Goal: Transaction & Acquisition: Book appointment/travel/reservation

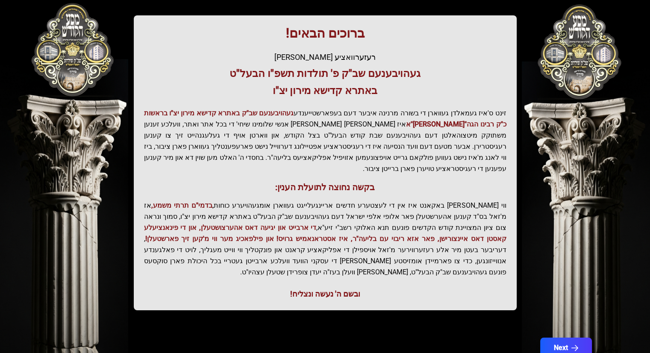
scroll to position [142, 0]
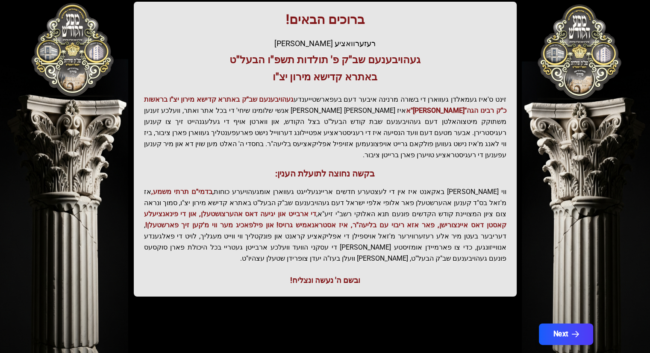
click at [579, 323] on button "Next" at bounding box center [565, 333] width 54 height 21
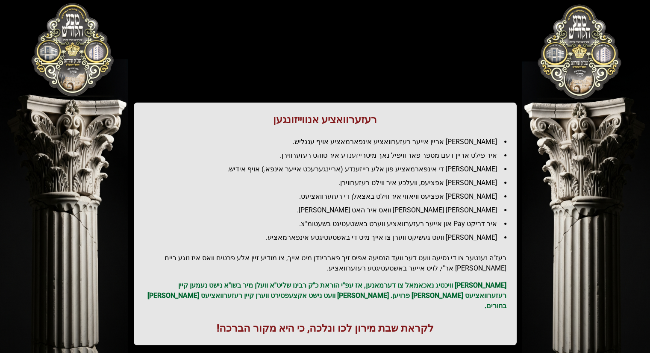
scroll to position [61, 0]
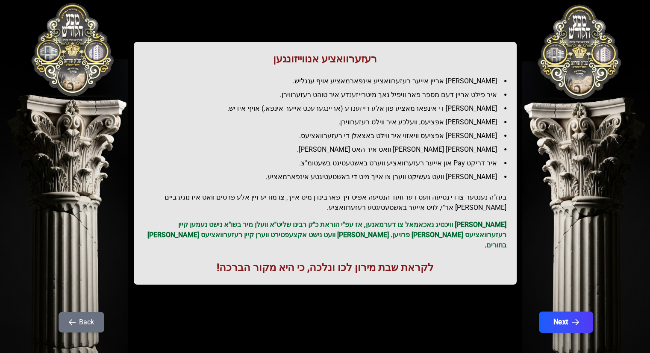
click at [550, 311] on button "Next" at bounding box center [565, 321] width 54 height 21
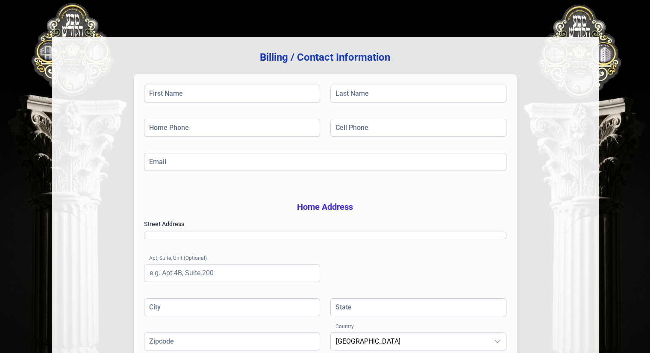
scroll to position [0, 0]
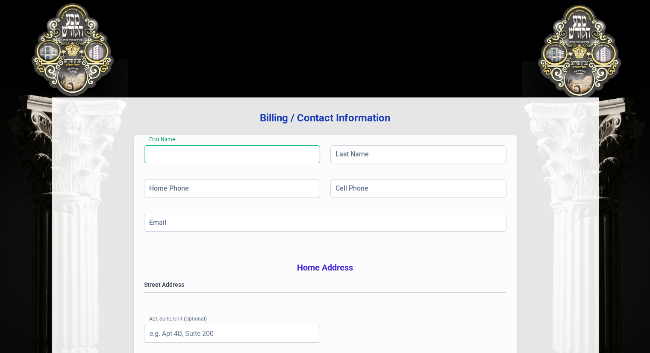
click at [208, 146] on input "First Name" at bounding box center [232, 154] width 176 height 18
type input "[PERSON_NAME]"
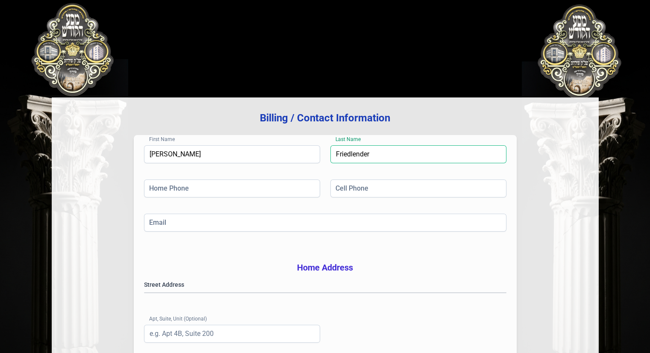
type input "Friedlender"
click at [186, 178] on div "First Name [PERSON_NAME] Last Name [PERSON_NAME]" at bounding box center [325, 162] width 362 height 34
click at [185, 184] on input "Home Phone" at bounding box center [232, 188] width 176 height 18
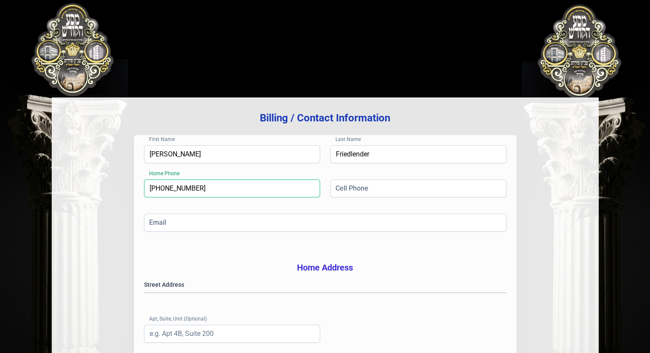
type input "[PHONE_NUMBER]"
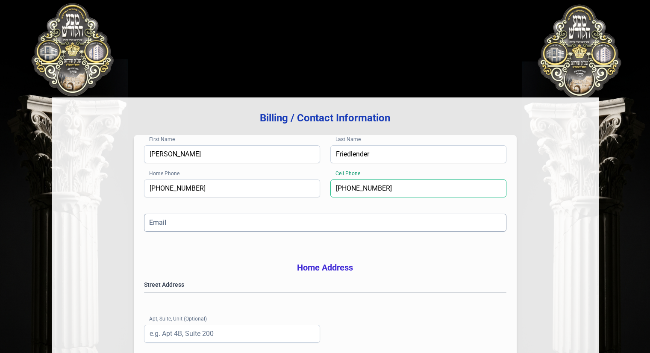
type input "[PHONE_NUMBER]"
click at [184, 218] on input "Email" at bounding box center [325, 223] width 362 height 18
paste input "[PERSON_NAME] <[EMAIL_ADDRESS][DOMAIN_NAME]>"
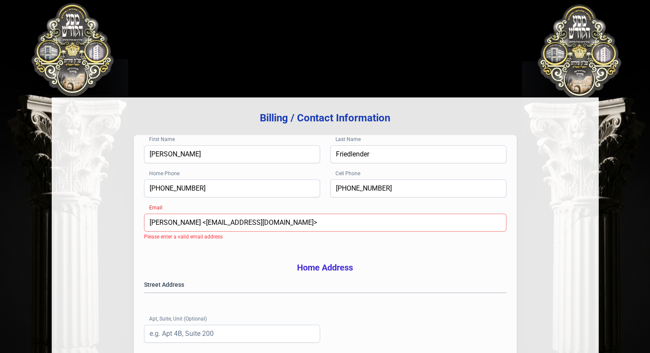
drag, startPoint x: 199, startPoint y: 222, endPoint x: 68, endPoint y: 229, distance: 130.9
click at [66, 231] on div "Billing / Contact Information First Name [PERSON_NAME] Last Name Friedlender Ho…" at bounding box center [325, 274] width 547 height 354
click at [235, 224] on input "[EMAIL_ADDRESS][DOMAIN_NAME]>" at bounding box center [325, 223] width 362 height 18
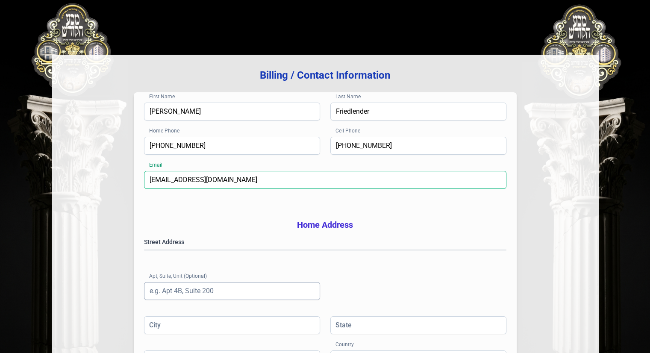
scroll to position [128, 0]
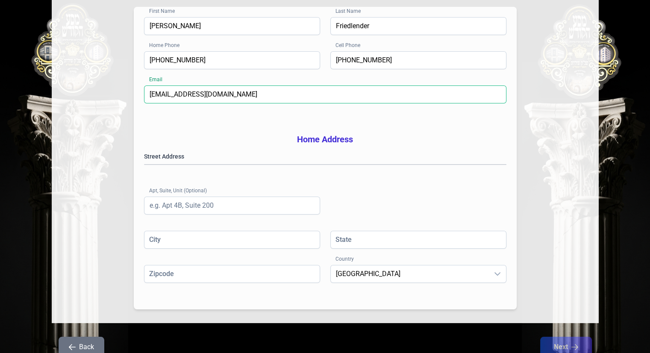
type input "[EMAIL_ADDRESS][DOMAIN_NAME]"
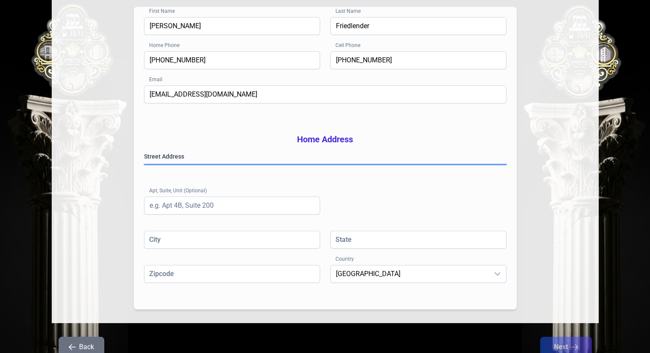
click at [144, 164] on gmp-place-autocomplete at bounding box center [144, 164] width 0 height 0
type input "Monroe"
type input "NY"
type input "109506023"
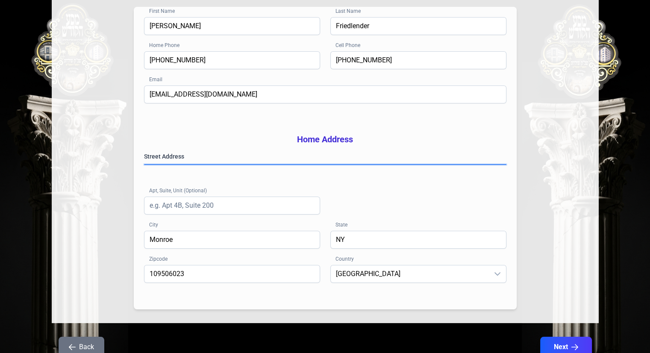
scroll to position [176, 0]
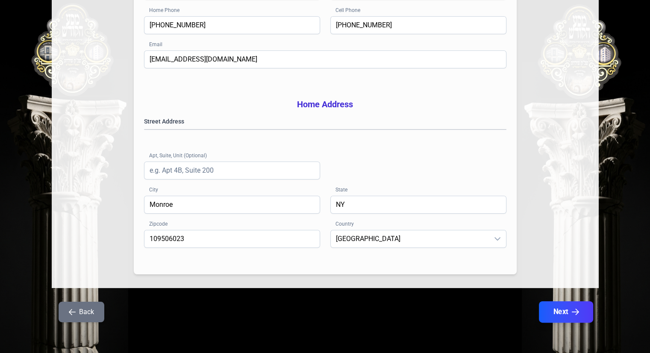
click at [559, 306] on button "Next" at bounding box center [565, 311] width 54 height 21
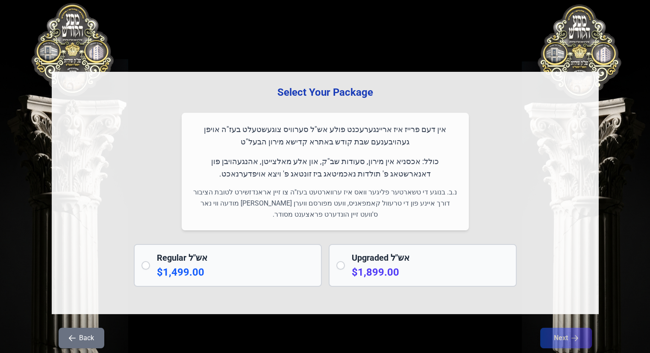
click at [342, 261] on p-radio-button at bounding box center [340, 265] width 9 height 9
radio input "true"
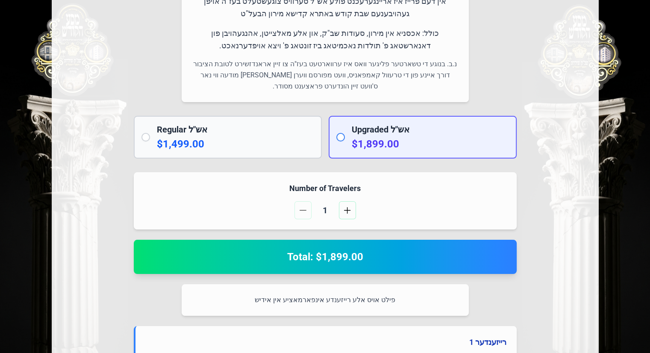
click at [339, 139] on input "radio" at bounding box center [340, 137] width 9 height 9
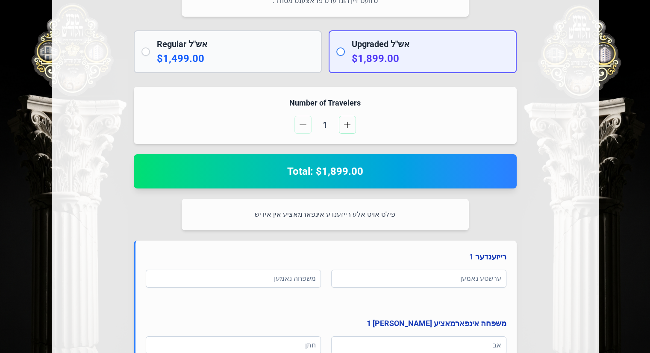
scroll to position [299, 0]
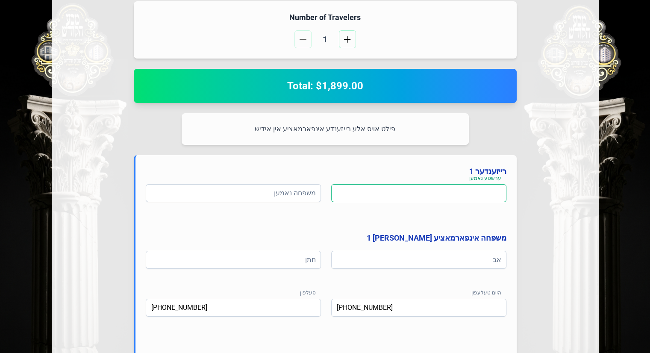
click at [442, 192] on input at bounding box center [418, 193] width 175 height 18
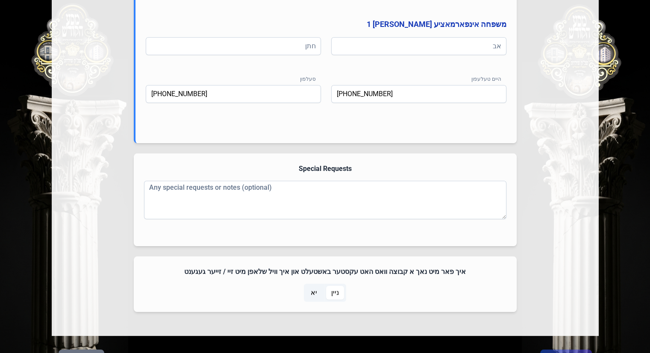
scroll to position [427, 0]
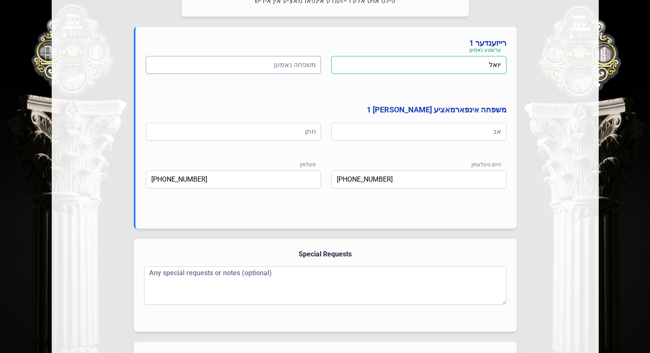
type input "יואל"
click at [288, 67] on input at bounding box center [233, 65] width 175 height 18
type input "פריעדלענדער"
click at [424, 128] on input at bounding box center [418, 132] width 175 height 18
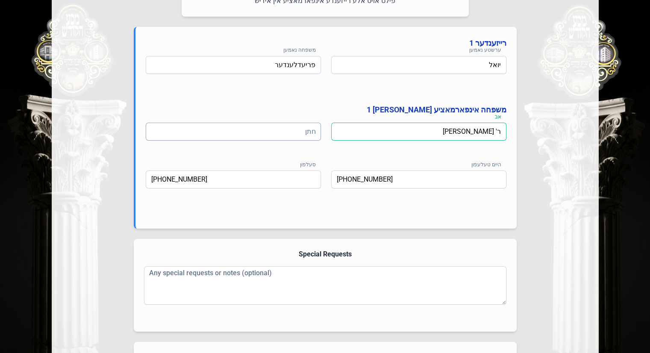
type input "ר' [PERSON_NAME]"
click at [274, 131] on input at bounding box center [233, 132] width 175 height 18
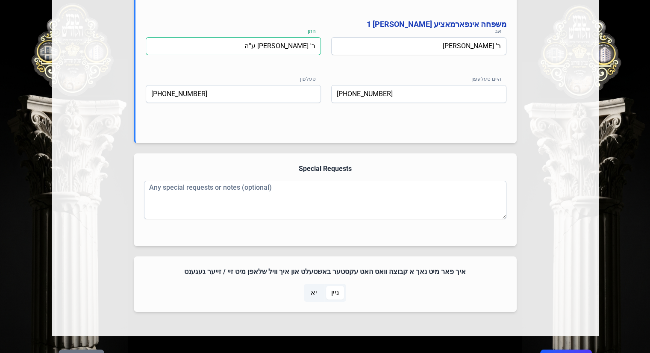
scroll to position [559, 0]
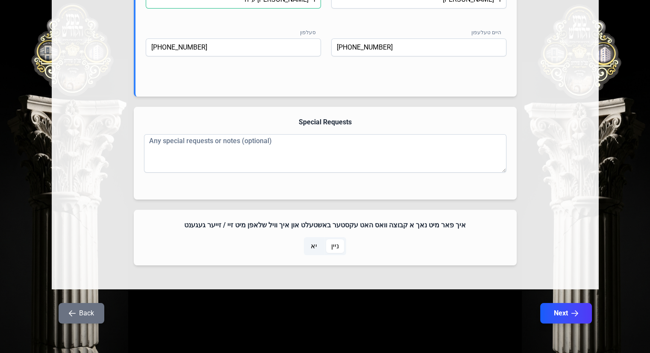
type input "ר' [PERSON_NAME] ע''ה"
click at [309, 245] on span "יא" at bounding box center [313, 246] width 17 height 14
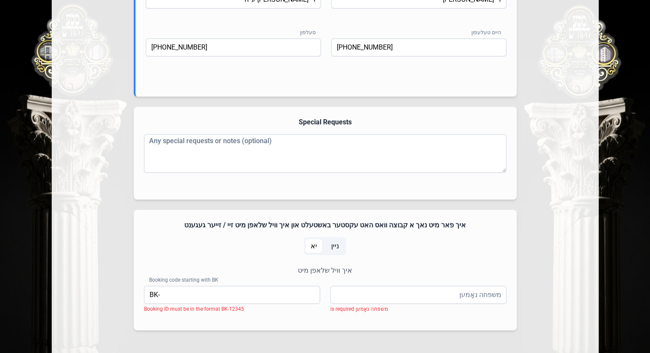
scroll to position [624, 0]
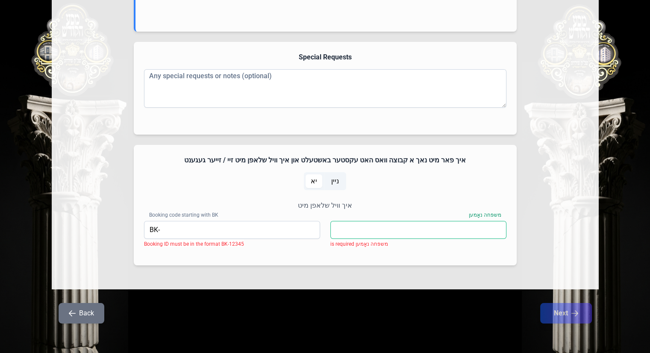
click at [480, 228] on input "משפּחה נאָמען" at bounding box center [418, 230] width 176 height 18
type input "ניישטאדט"
click at [215, 218] on div "איך וויל שלאפן מיט משפּחה נאָמען ניישטאדט Booking code starting with BK BK- Boo…" at bounding box center [325, 227] width 362 height 55
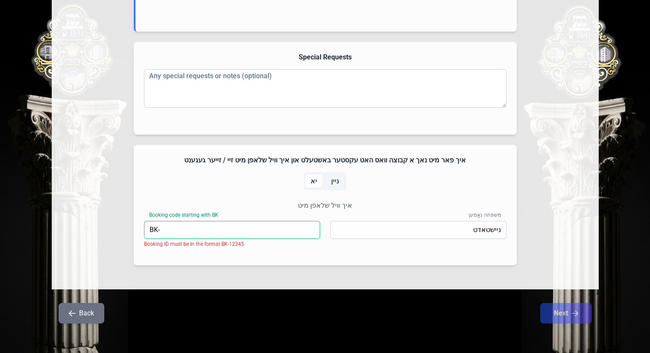
click at [209, 227] on input "BK-" at bounding box center [232, 230] width 176 height 18
paste input "05191"
type input "BK-05191"
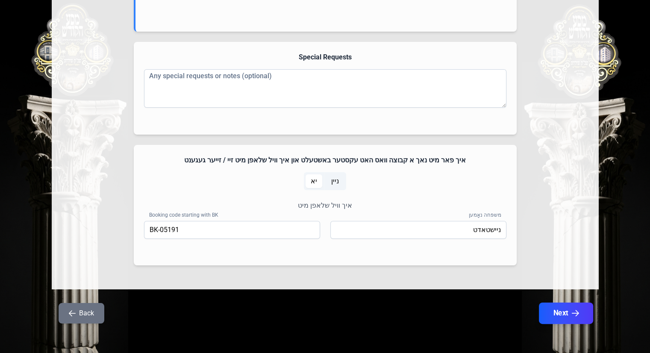
click at [555, 314] on button "Next" at bounding box center [565, 312] width 54 height 21
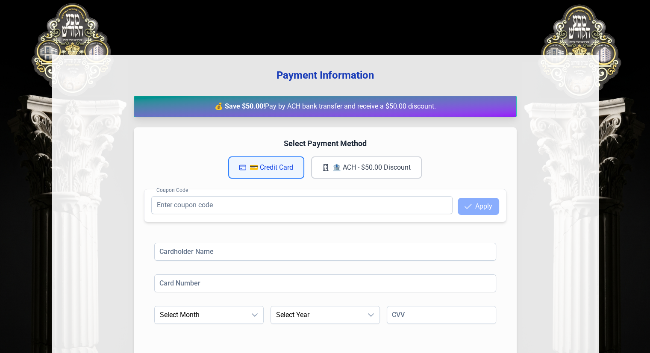
scroll to position [135, 0]
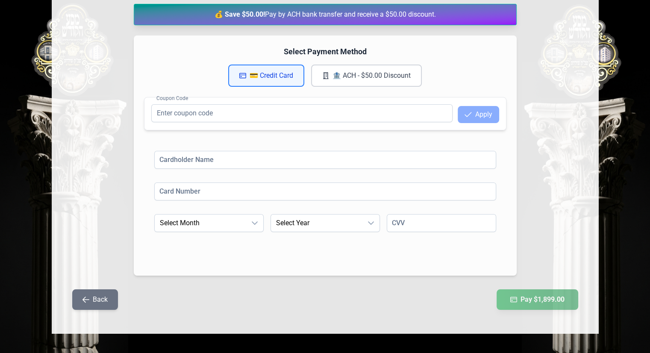
click at [77, 299] on button "Back" at bounding box center [95, 299] width 46 height 20
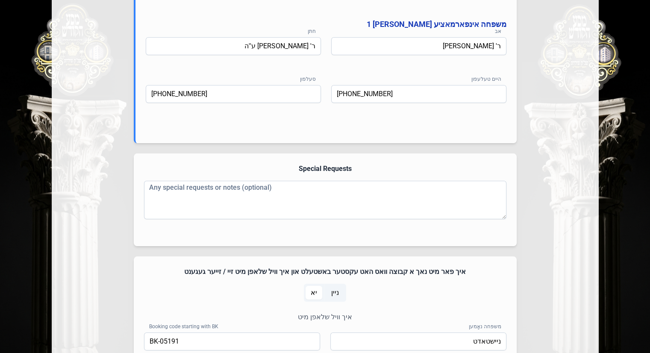
scroll to position [624, 0]
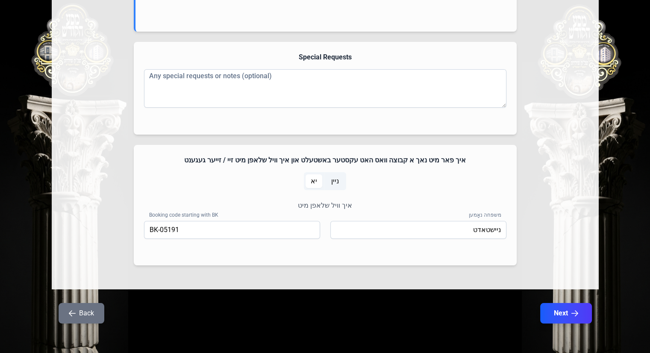
click at [311, 180] on span "יא" at bounding box center [313, 181] width 6 height 10
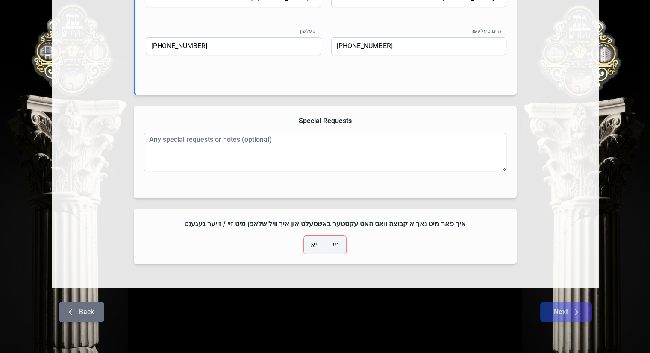
scroll to position [559, 0]
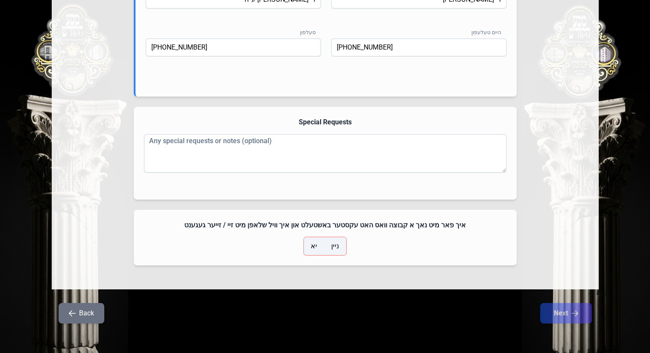
click at [309, 242] on span "יא" at bounding box center [313, 246] width 17 height 14
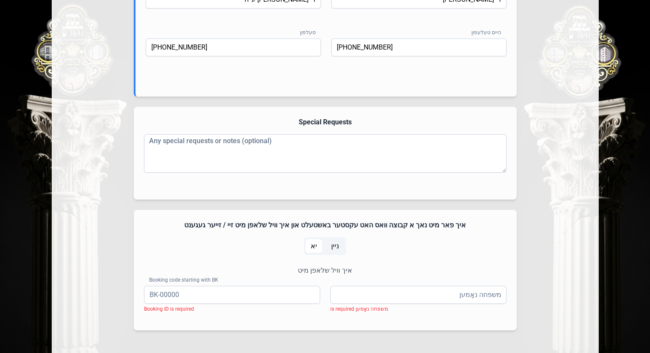
scroll to position [624, 0]
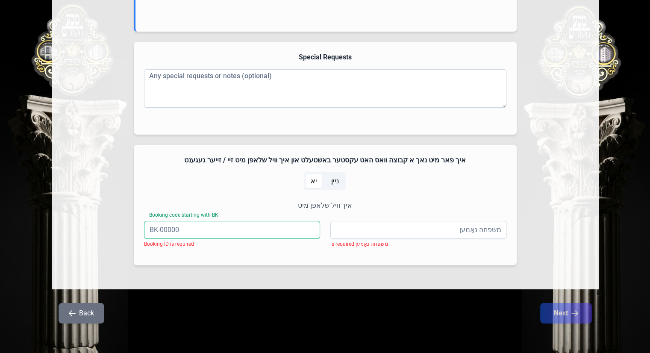
drag, startPoint x: 202, startPoint y: 228, endPoint x: 149, endPoint y: 229, distance: 52.5
click at [149, 229] on input "Booking code starting with BK" at bounding box center [232, 230] width 176 height 18
click at [337, 179] on span "ניין" at bounding box center [335, 181] width 8 height 10
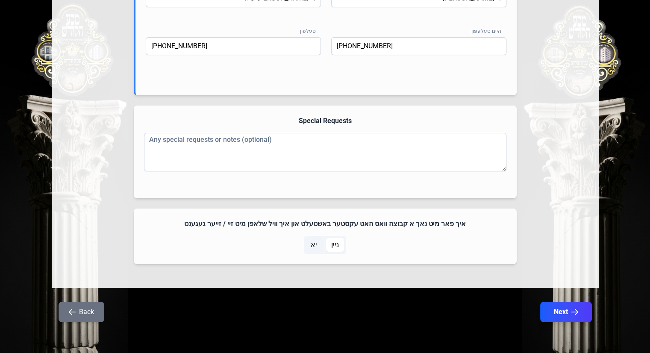
scroll to position [559, 0]
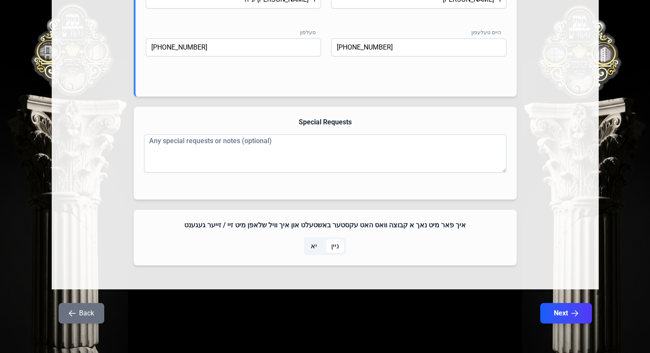
click at [312, 245] on span "יא" at bounding box center [313, 246] width 6 height 10
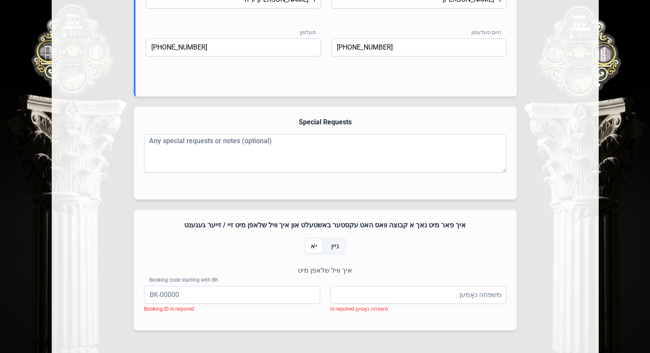
scroll to position [624, 0]
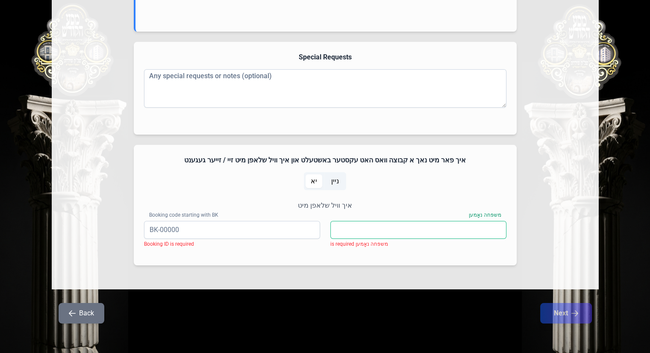
click at [410, 228] on input "משפּחה נאָמען" at bounding box center [418, 230] width 176 height 18
type input "ניישטאדט"
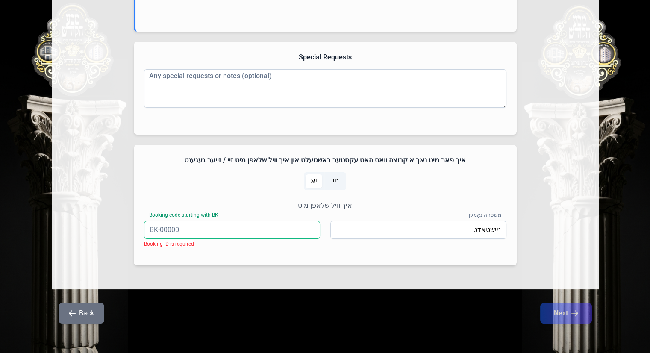
click at [225, 221] on input "Booking code starting with BK" at bounding box center [232, 230] width 176 height 18
click at [187, 236] on input "Booking code starting with BK" at bounding box center [232, 230] width 176 height 18
paste input "BK-05191"
type input "BK-05191"
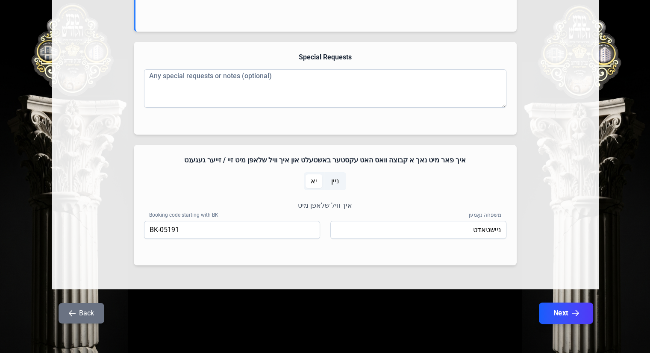
click at [572, 312] on icon "button" at bounding box center [574, 313] width 7 height 7
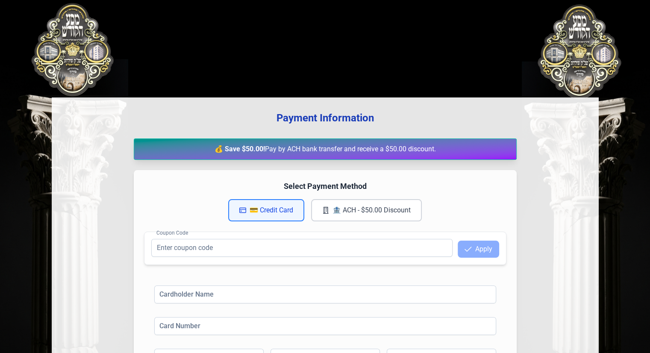
scroll to position [85, 0]
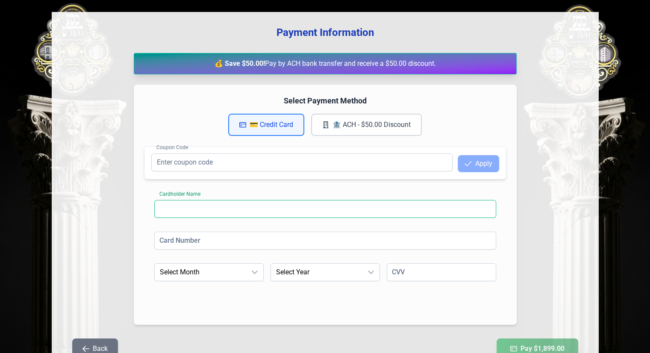
click at [198, 210] on input at bounding box center [325, 209] width 342 height 18
type input "[PERSON_NAME]"
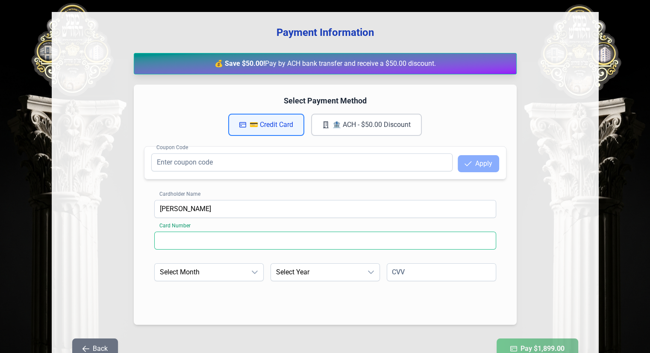
click at [238, 236] on input at bounding box center [325, 240] width 342 height 18
type input "[CREDIT_CARD_NUMBER]"
click at [229, 275] on span "Select Month" at bounding box center [200, 271] width 91 height 17
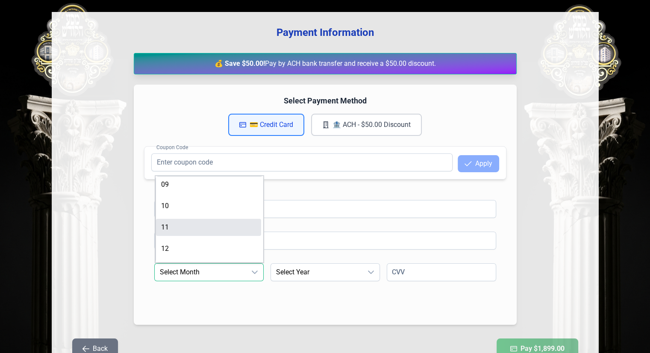
scroll to position [135, 0]
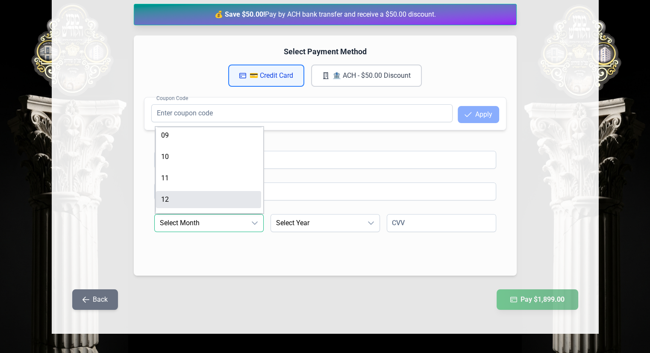
click at [184, 198] on li "12" at bounding box center [208, 199] width 105 height 17
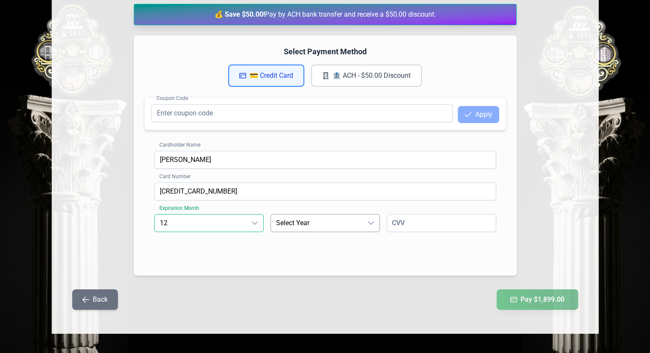
click at [313, 224] on span "Select Year" at bounding box center [316, 222] width 91 height 17
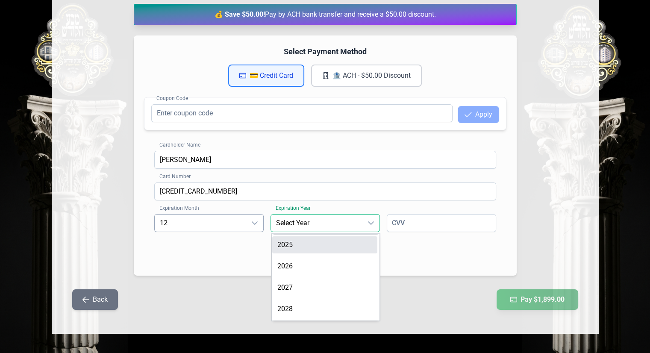
scroll to position [85, 0]
click at [293, 240] on li "2029" at bounding box center [324, 244] width 105 height 17
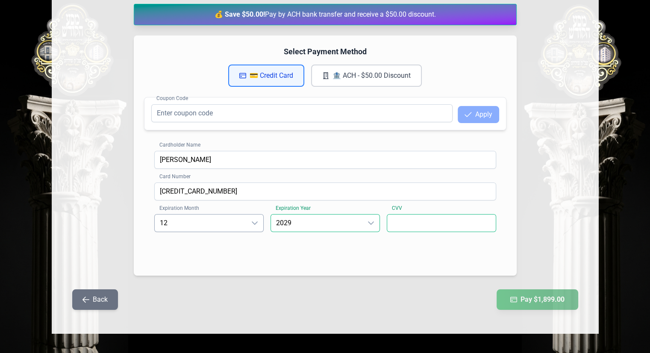
click at [413, 221] on input at bounding box center [440, 223] width 109 height 18
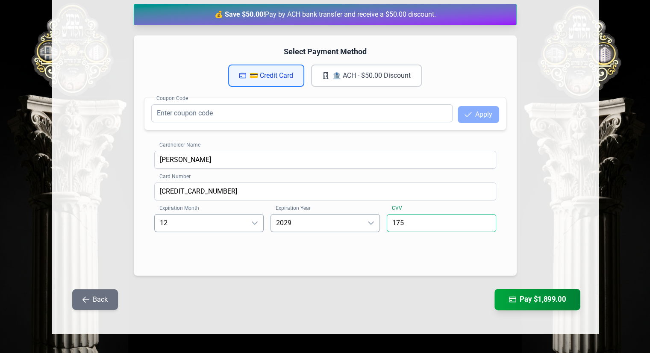
type input "175"
click at [550, 297] on button "Pay $1,899.00" at bounding box center [537, 299] width 86 height 21
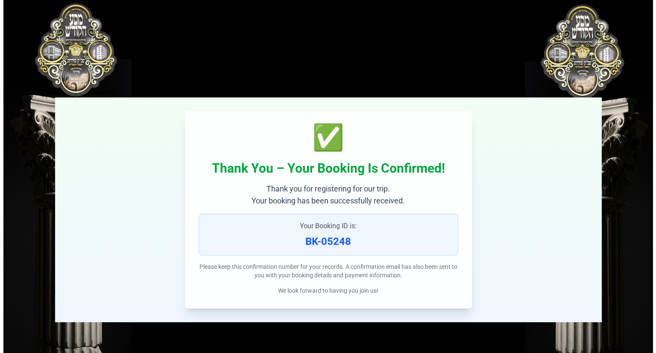
scroll to position [0, 0]
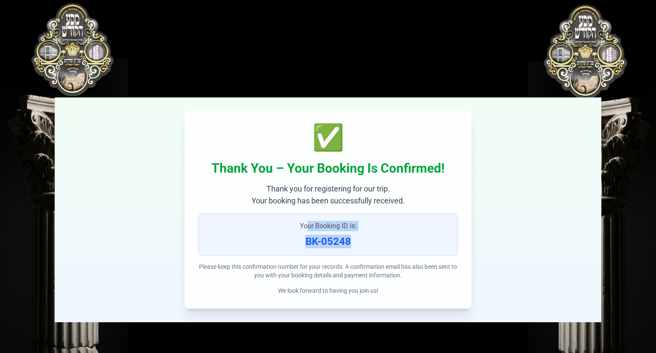
drag, startPoint x: 352, startPoint y: 241, endPoint x: 307, endPoint y: 229, distance: 46.3
click at [307, 229] on div "Your Booking ID is: BK-05248" at bounding box center [328, 235] width 260 height 42
click at [227, 231] on div "Your Booking ID is: BK-05248" at bounding box center [328, 235] width 260 height 42
